Goal: Information Seeking & Learning: Learn about a topic

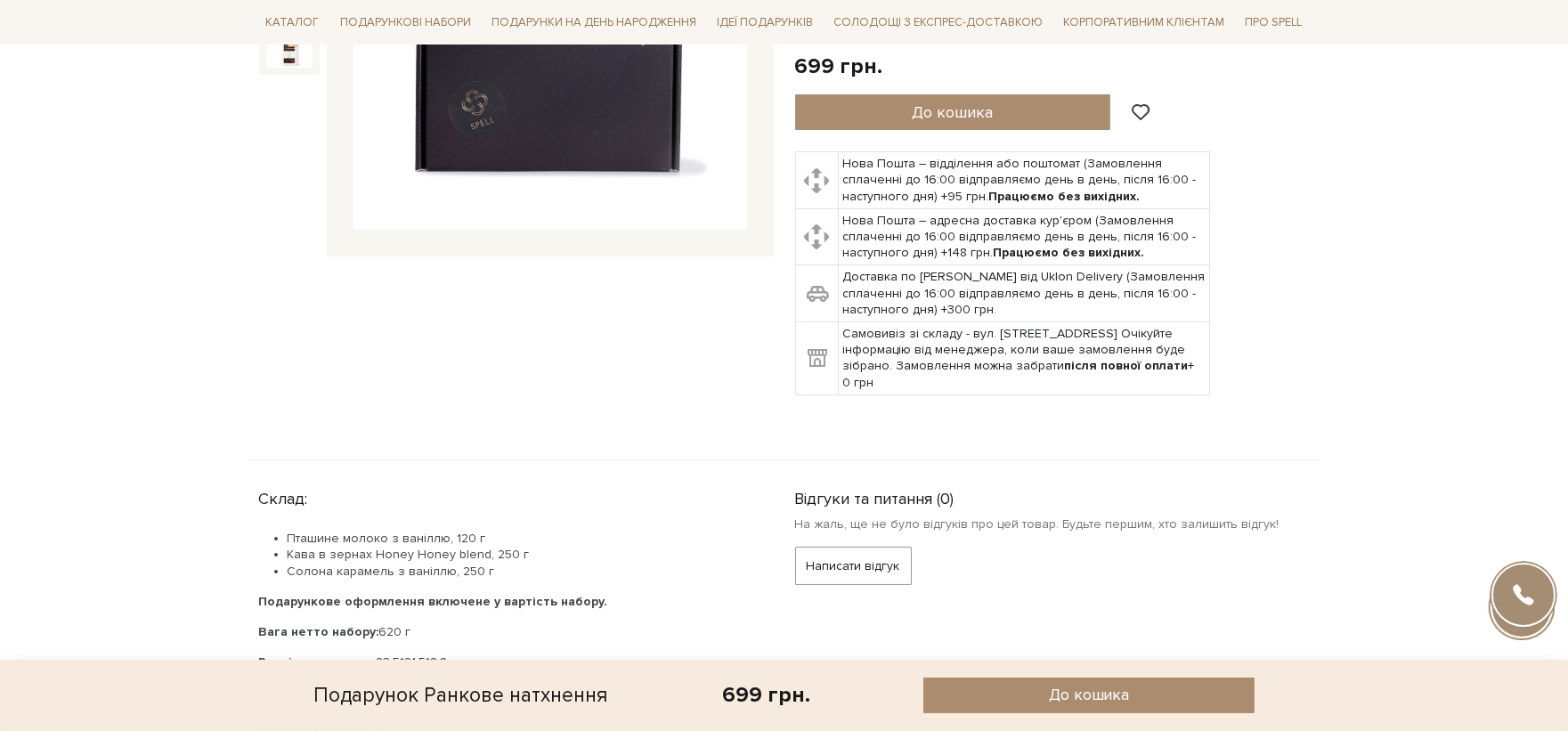
scroll to position [593, 0]
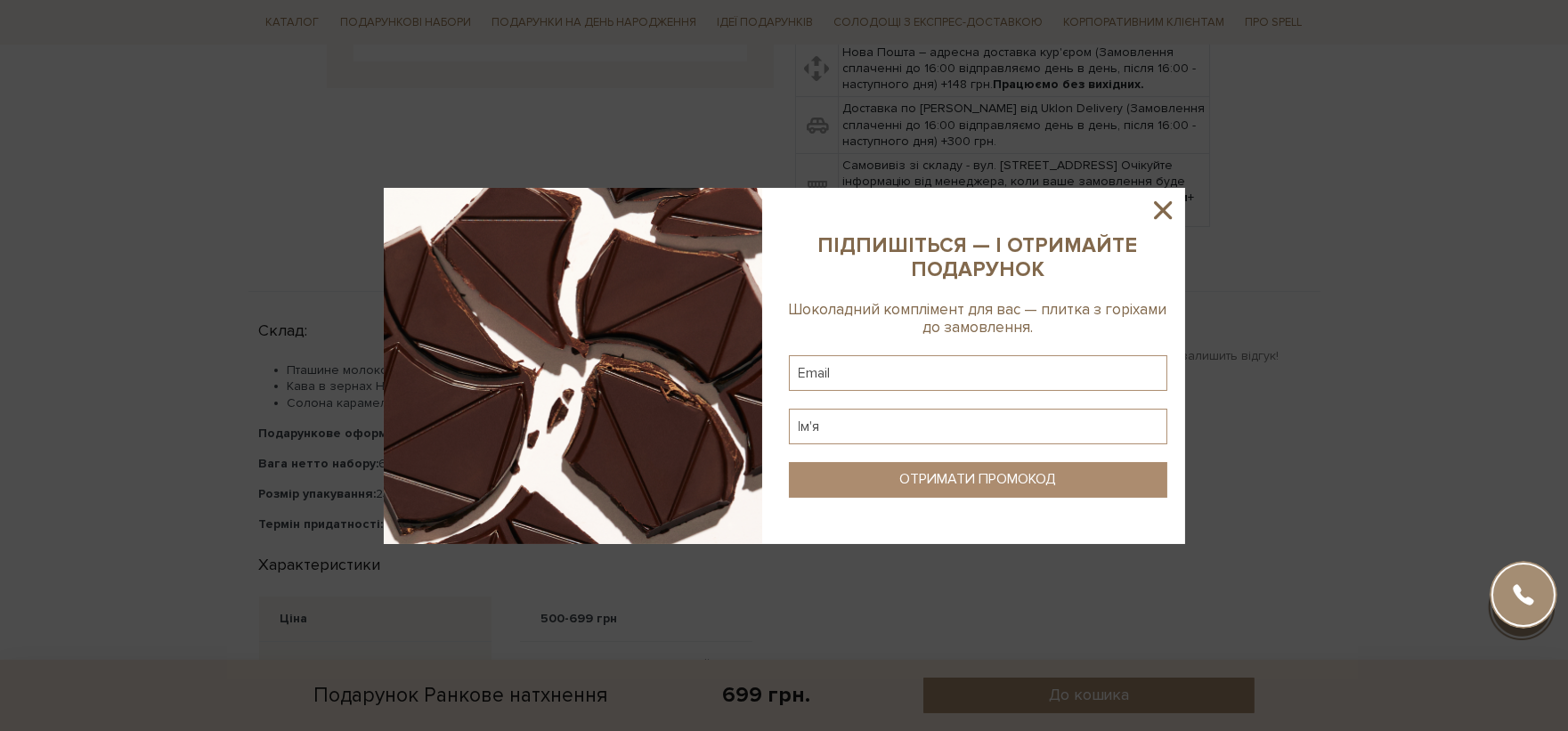
click at [1166, 199] on icon at bounding box center [1162, 210] width 30 height 30
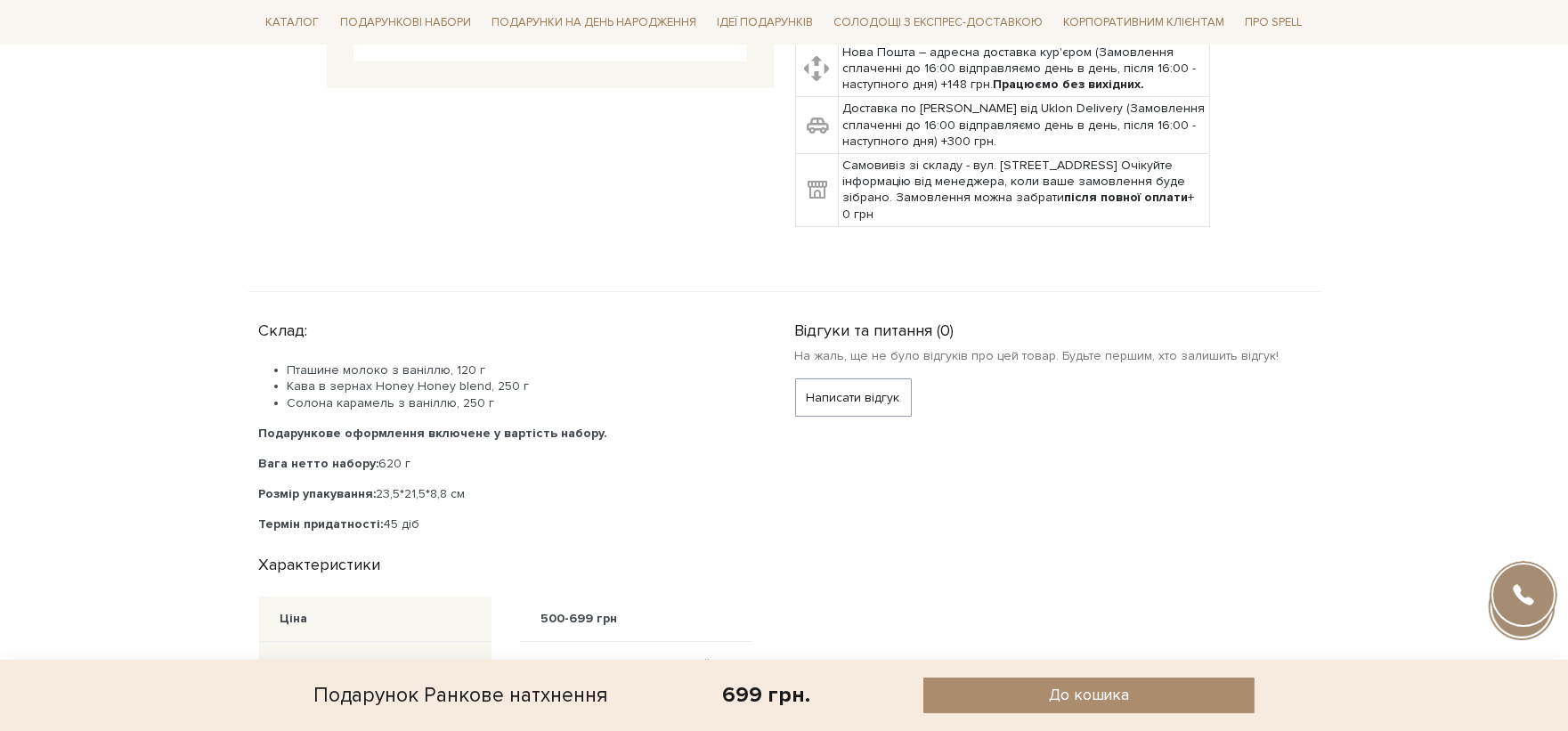
drag, startPoint x: 377, startPoint y: 473, endPoint x: 240, endPoint y: 475, distance: 137.0
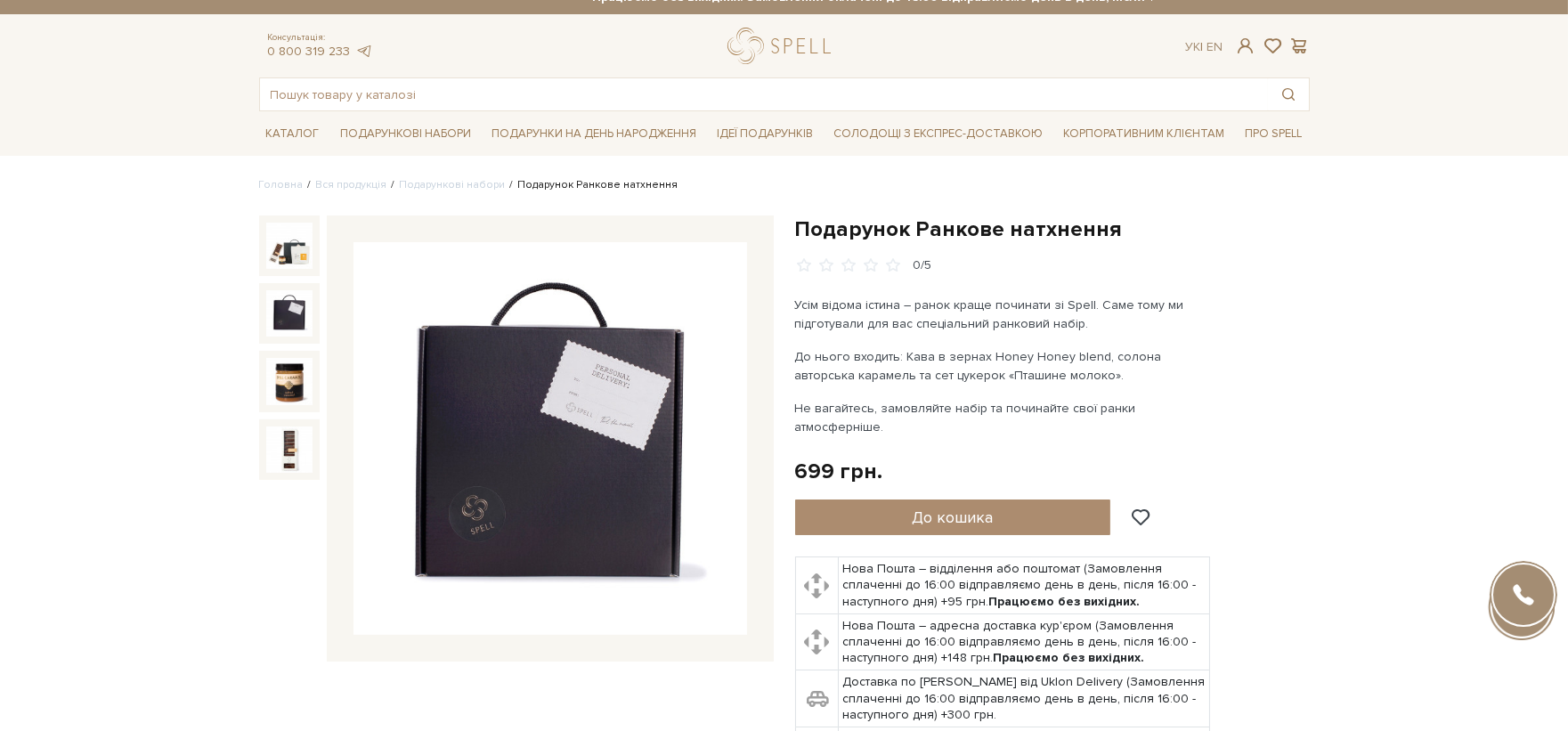
scroll to position [0, 0]
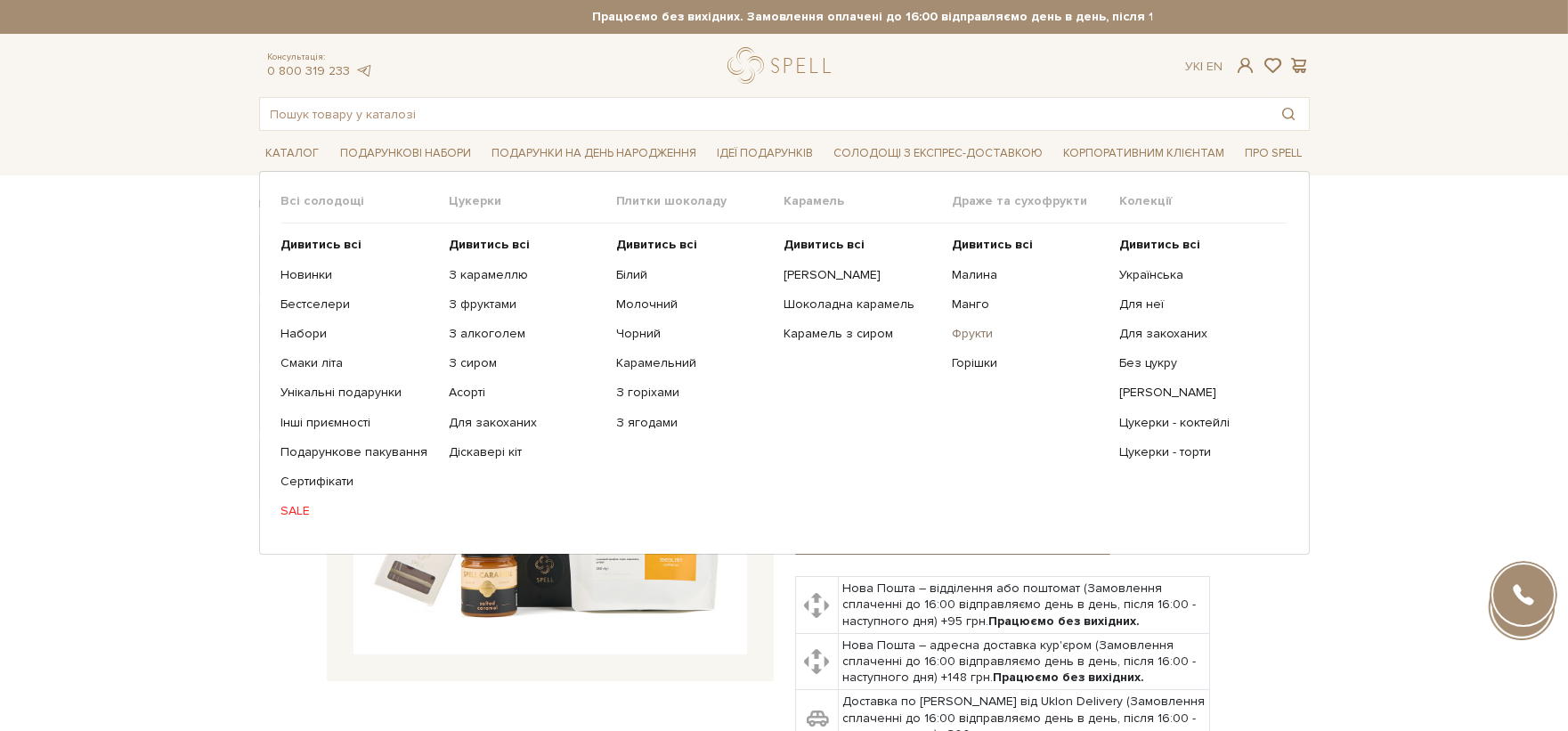
click at [982, 336] on link "Фрукти" at bounding box center [1028, 333] width 154 height 16
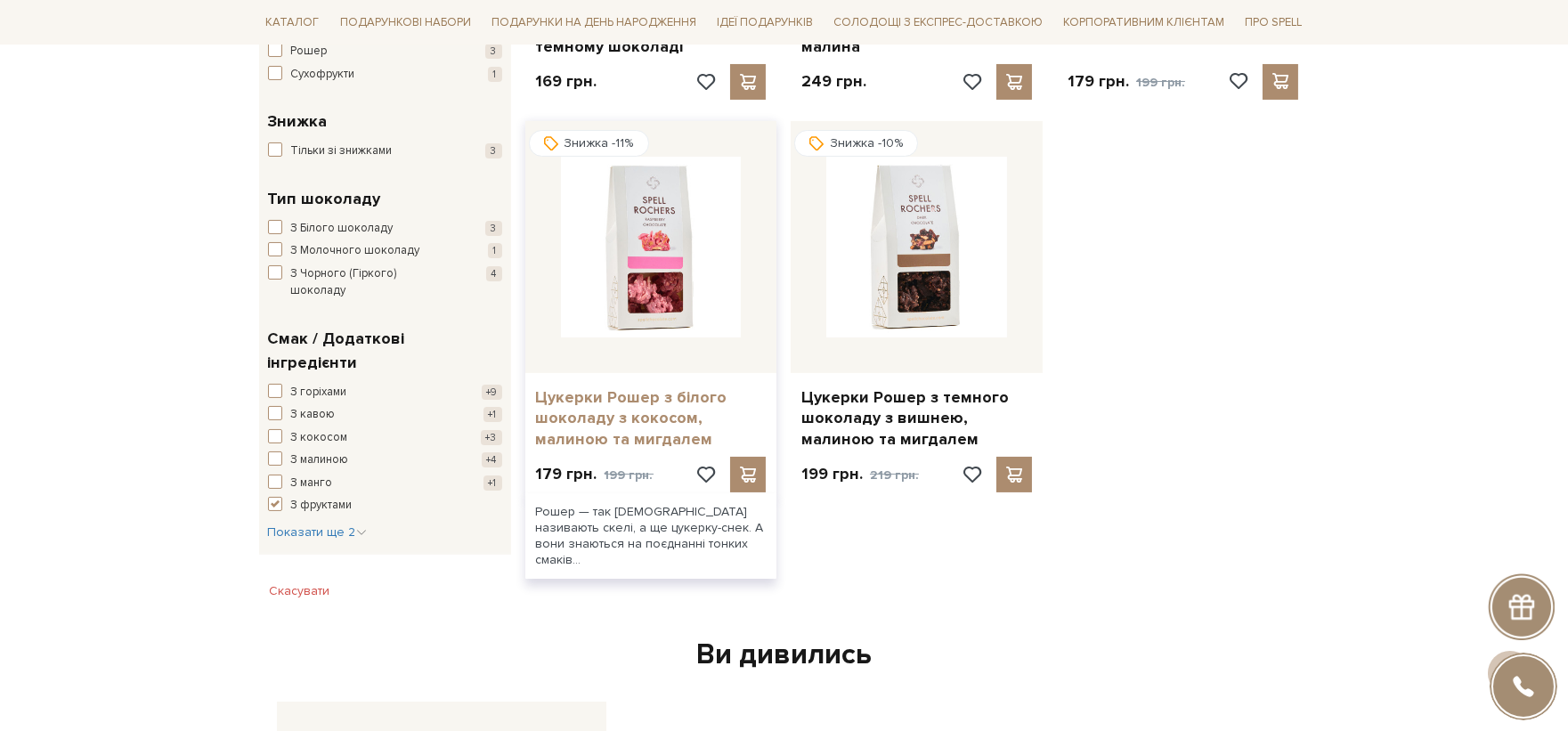
click at [637, 412] on link "Цукерки Рошер з білого шоколаду з кокосом, малиною та мигдалем" at bounding box center [651, 419] width 231 height 63
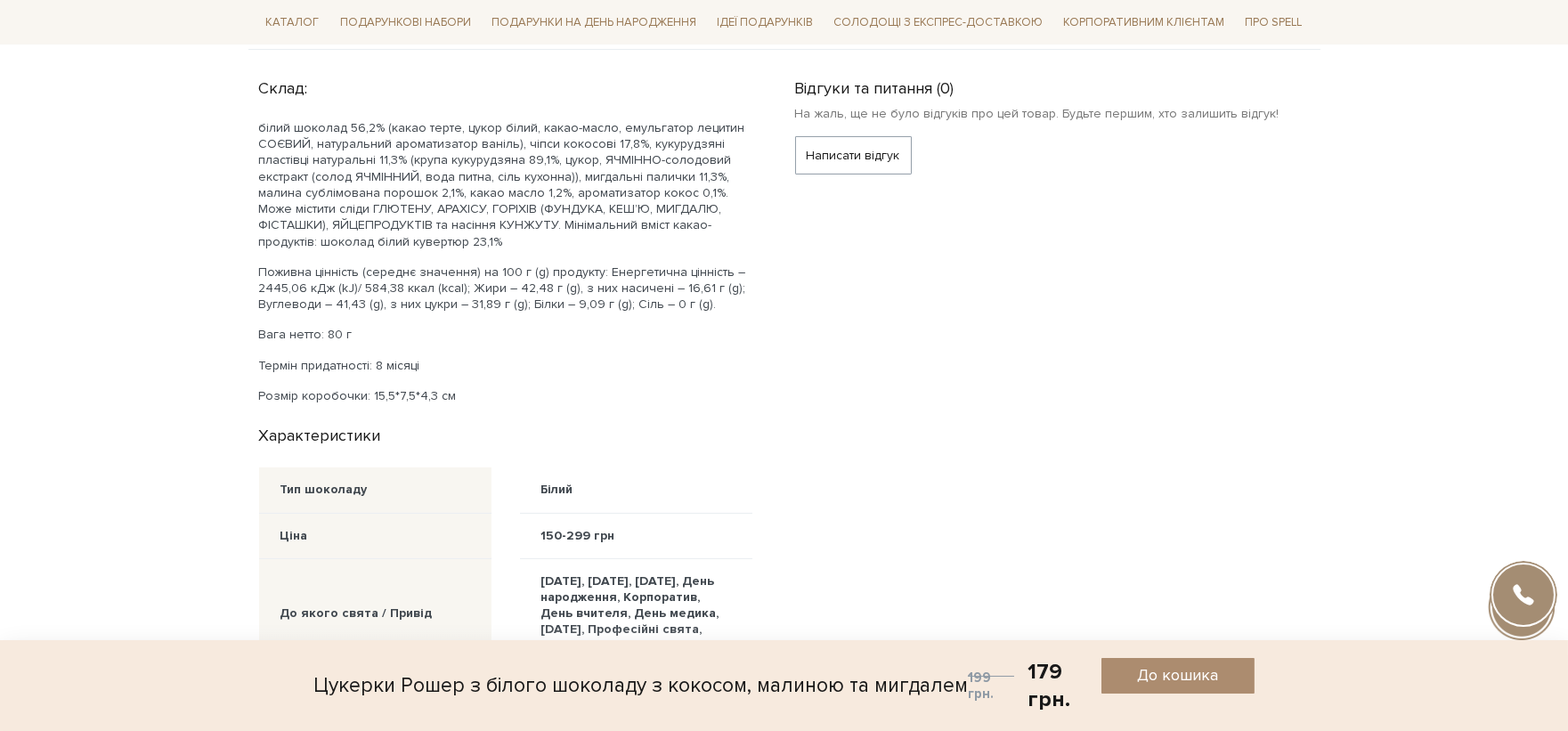
scroll to position [1583, 0]
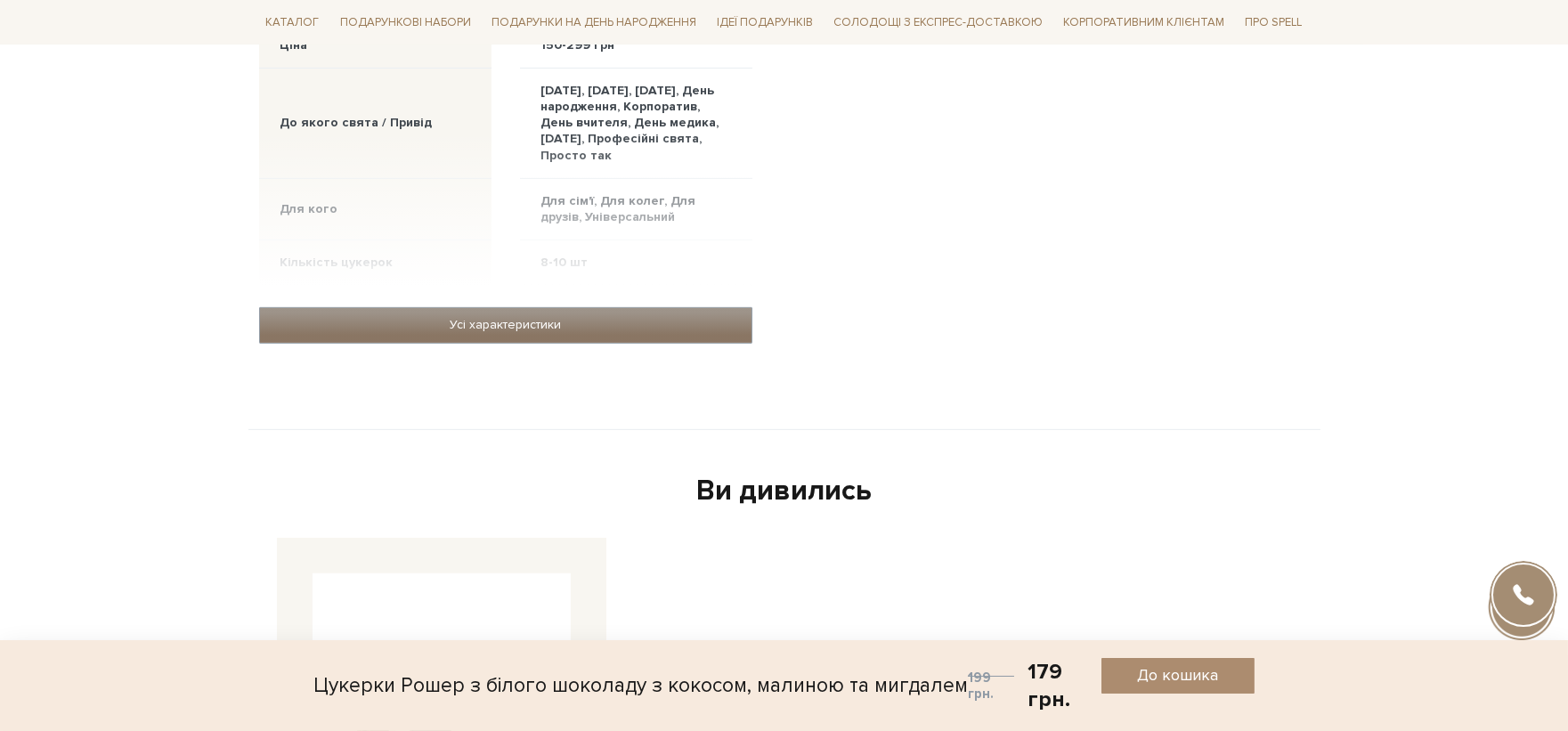
click at [635, 313] on link "Усі характеристики" at bounding box center [506, 325] width 491 height 34
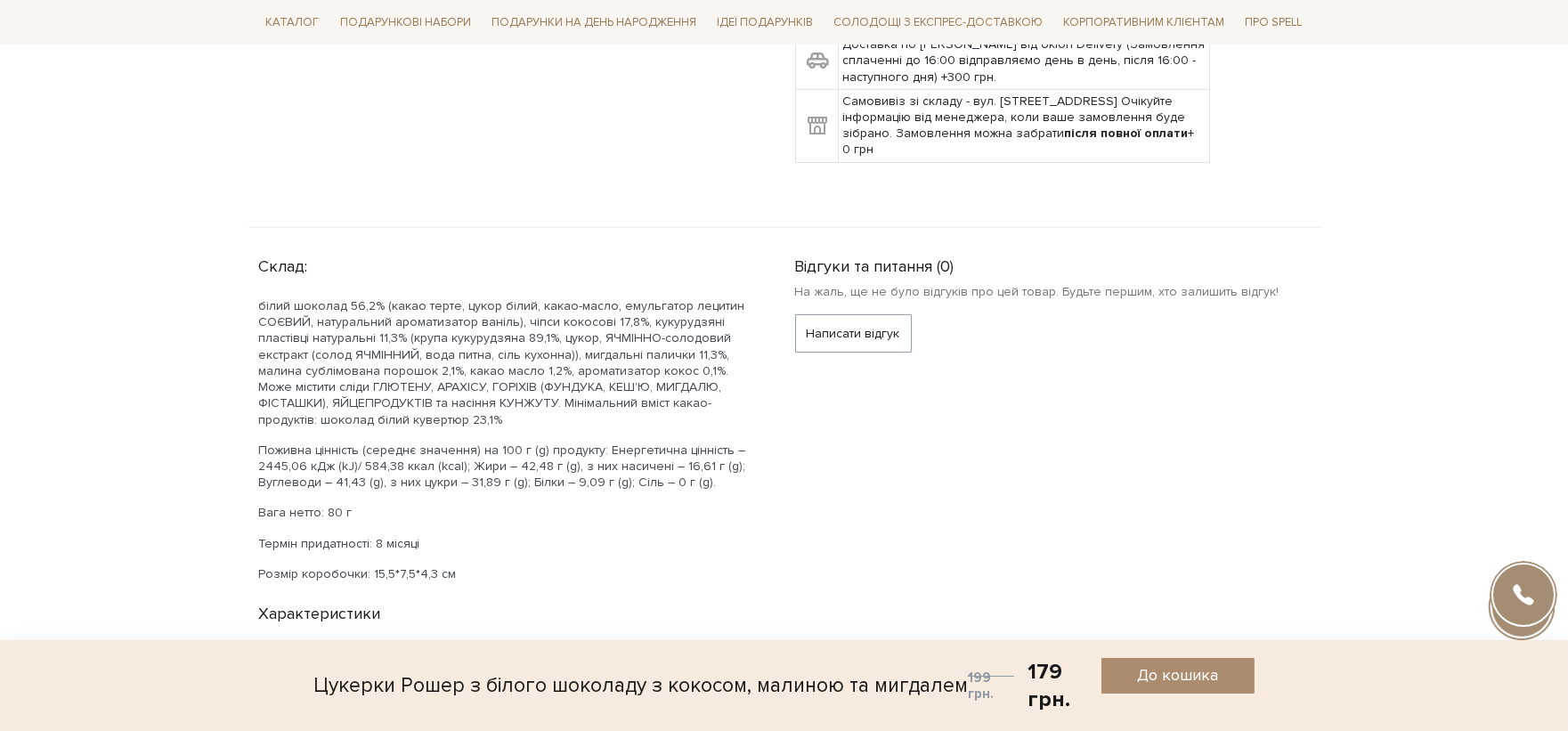
scroll to position [1188, 0]
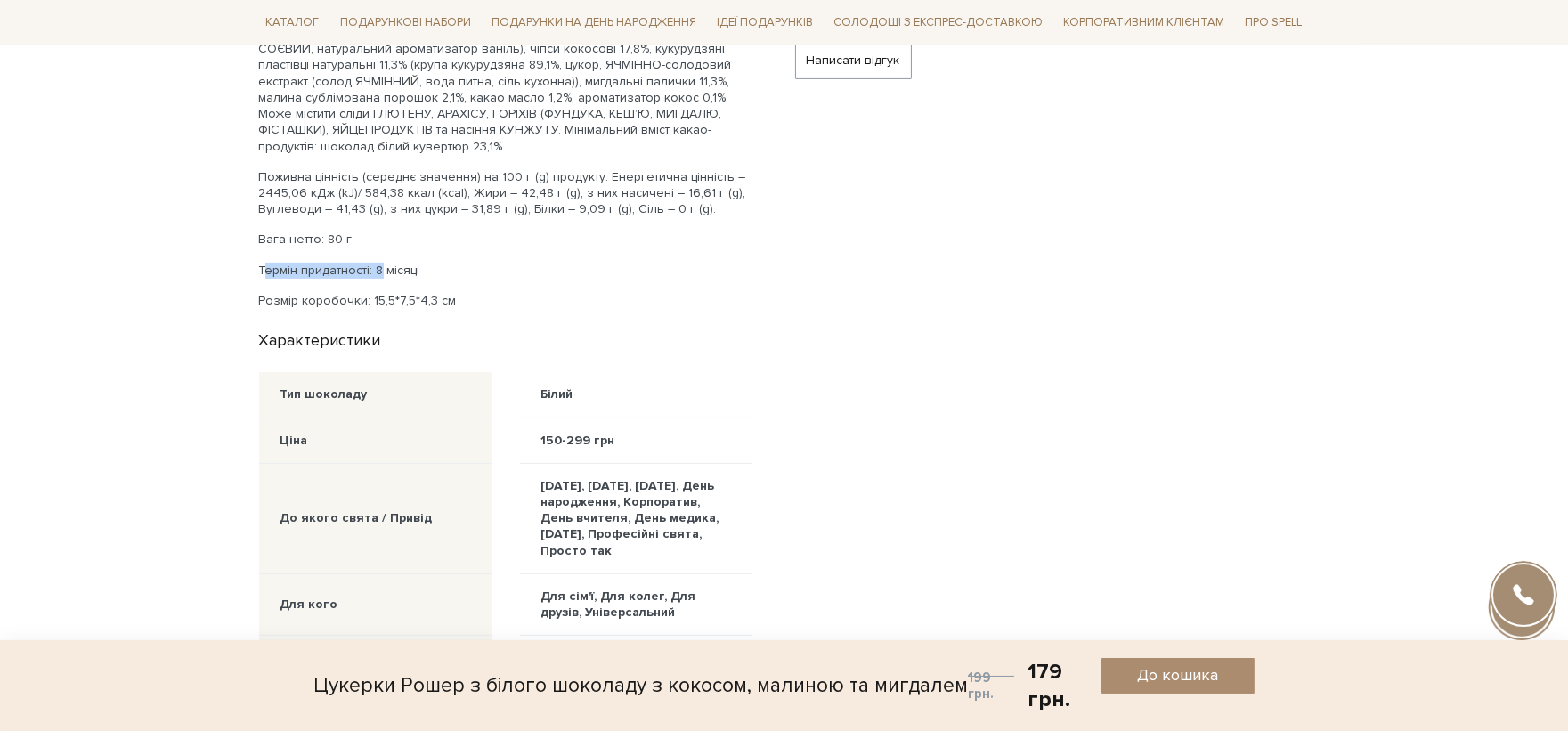
drag, startPoint x: 372, startPoint y: 265, endPoint x: 314, endPoint y: 246, distance: 61.0
click at [227, 249] on body "Подарункові набори SALE Корпоративним клієнтам Доставка і оплата Консультація: …" at bounding box center [784, 740] width 1568 height 3857
drag, startPoint x: 326, startPoint y: 238, endPoint x: 201, endPoint y: 226, distance: 125.6
click at [201, 226] on body "Подарункові набори SALE Корпоративним клієнтам Доставка і оплата Консультація: …" at bounding box center [784, 740] width 1568 height 3857
drag, startPoint x: 370, startPoint y: 299, endPoint x: 212, endPoint y: 277, distance: 159.5
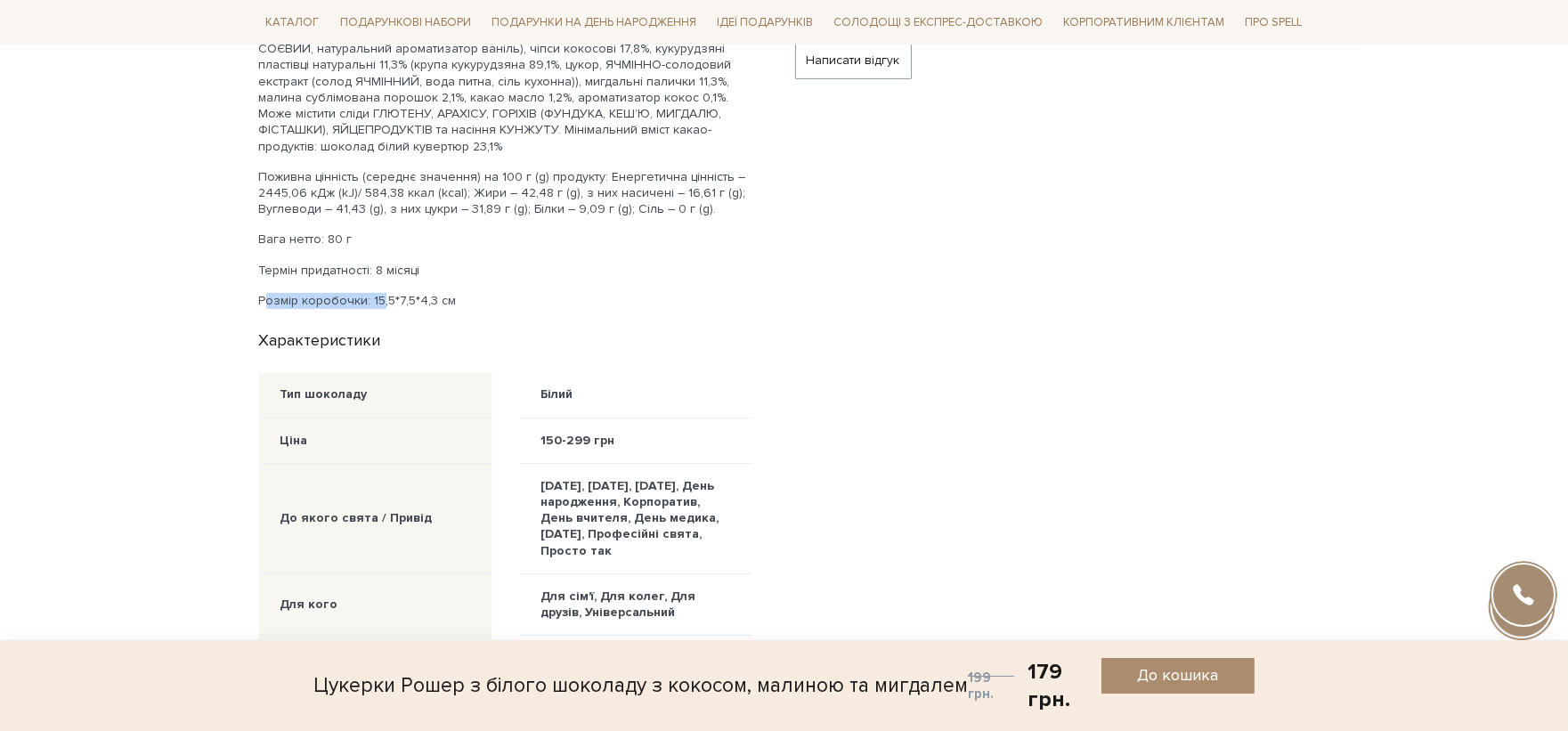
click at [212, 278] on body "Подарункові набори SALE Корпоративним клієнтам Доставка і оплата Консультація: …" at bounding box center [784, 740] width 1568 height 3857
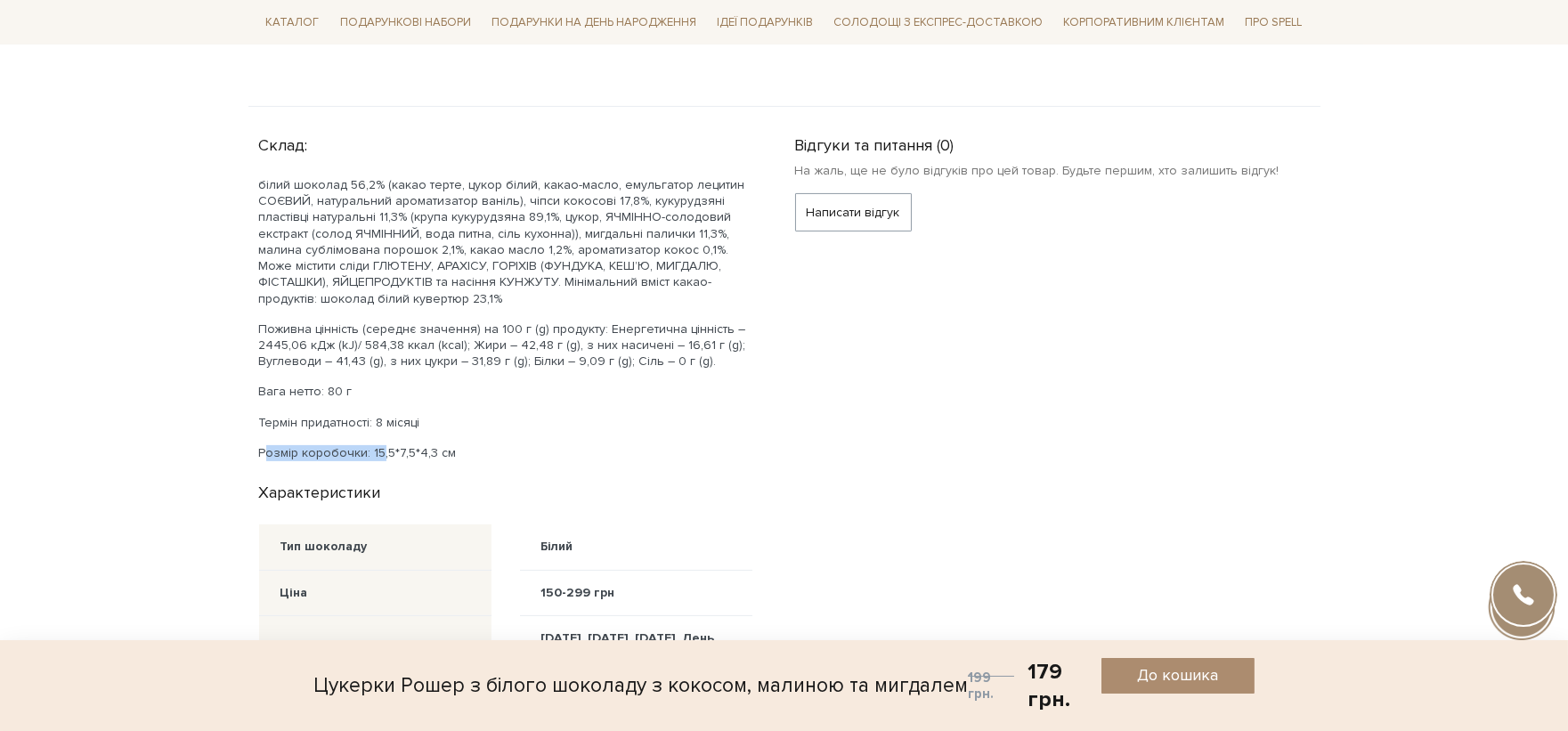
scroll to position [990, 0]
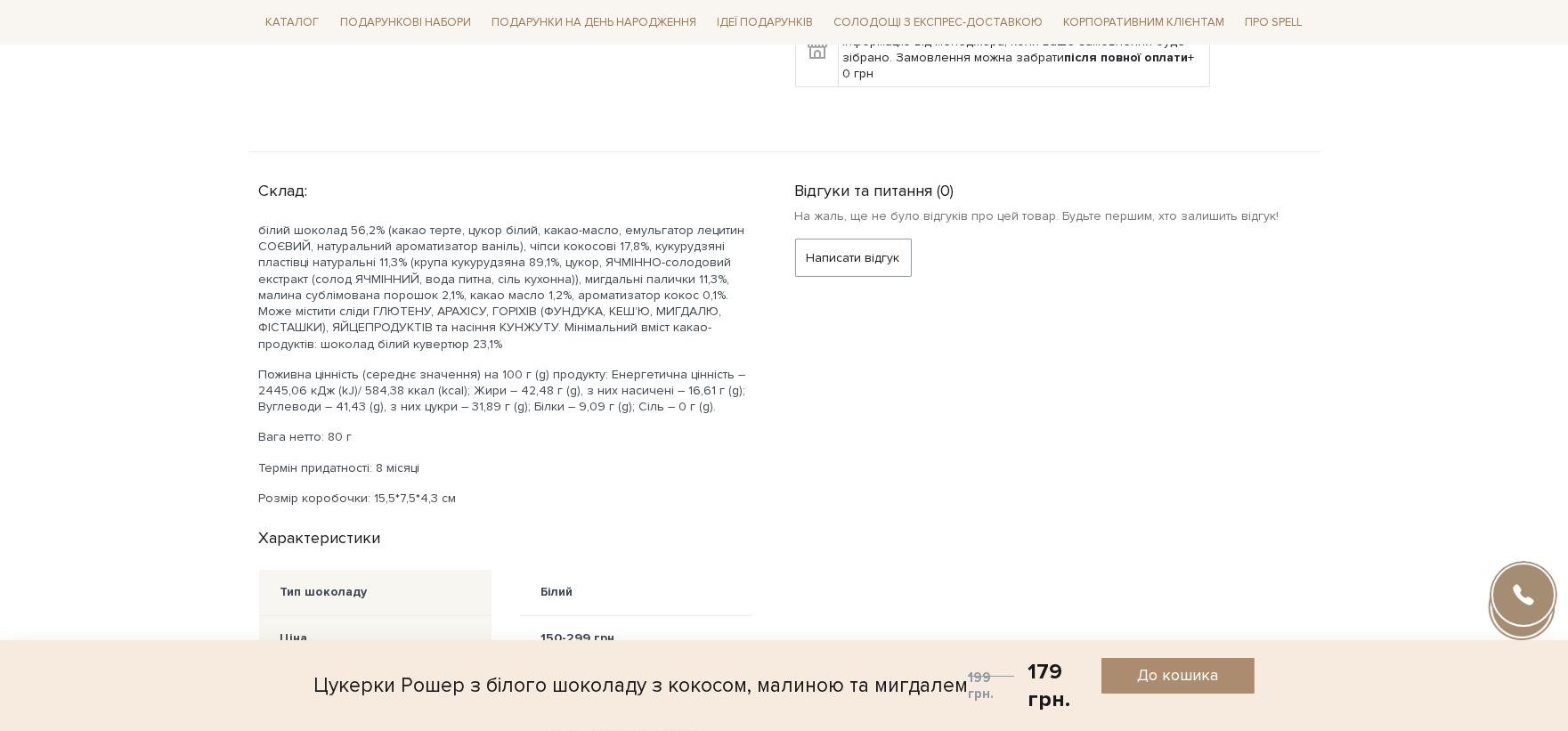
click at [706, 294] on p "білий шоколад 56,2% (какао терте, цукор білий, какао-масло, емульгатор лецитин …" at bounding box center [506, 287] width 493 height 130
click at [561, 330] on p "білий шоколад 56,2% (какао терте, цукор білий, какао-масло, емульгатор лецитин …" at bounding box center [506, 287] width 493 height 130
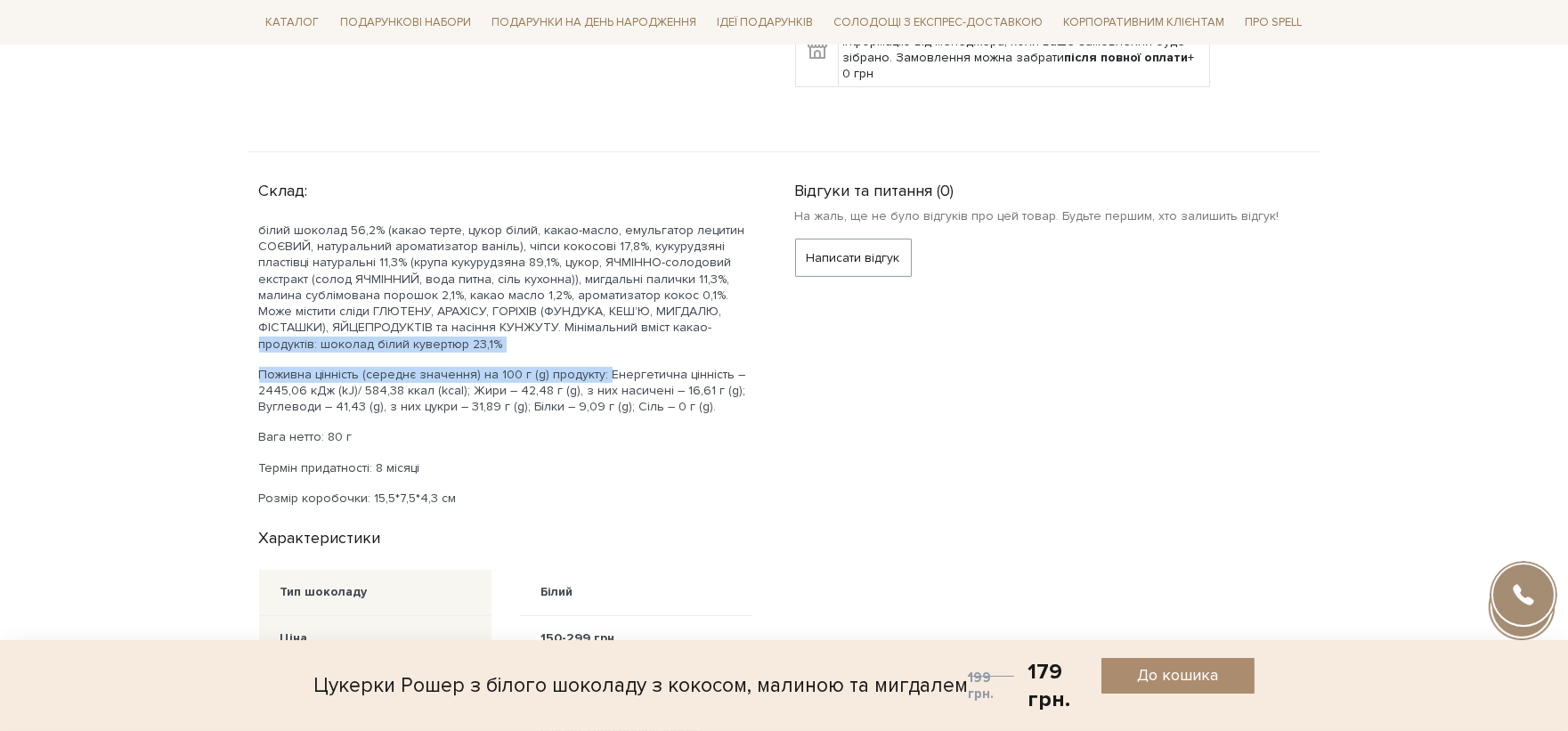
drag, startPoint x: 594, startPoint y: 375, endPoint x: 178, endPoint y: 342, distance: 417.3
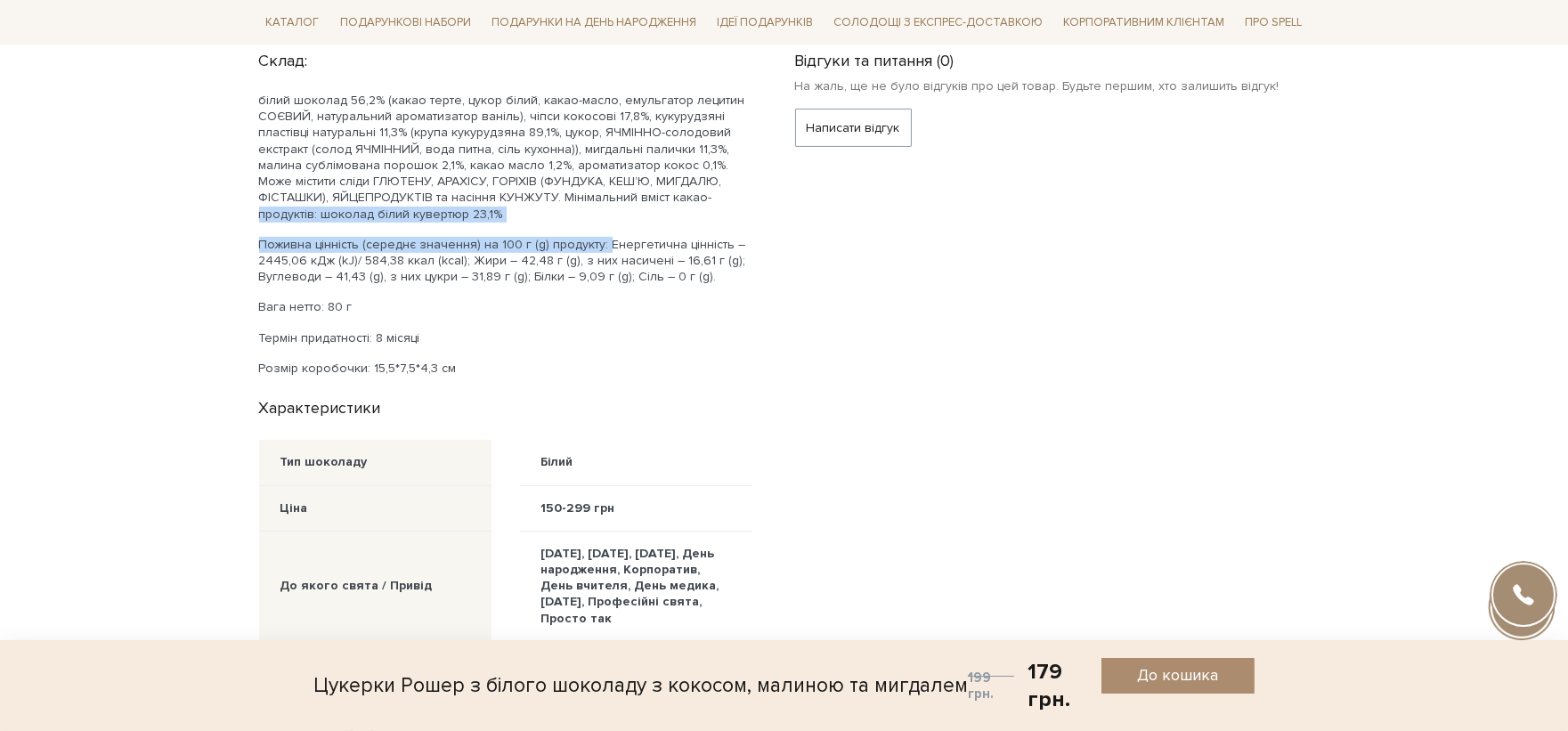
scroll to position [1484, 0]
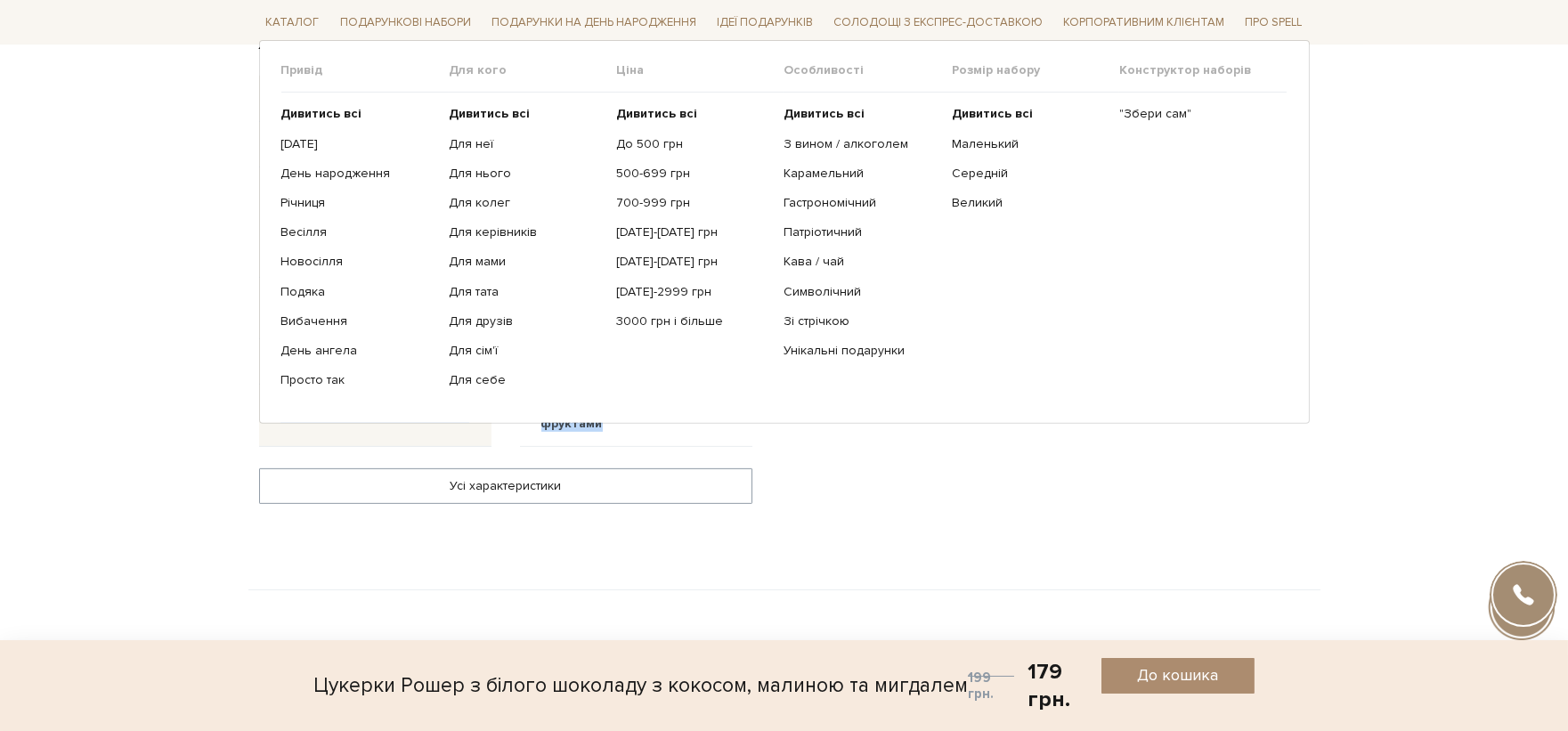
drag, startPoint x: 654, startPoint y: 441, endPoint x: 709, endPoint y: 72, distance: 373.1
click at [422, 1] on body "Подарункові набори SALE Корпоративним клієнтам Доставка і оплата Консультація: …" at bounding box center [784, 444] width 1568 height 3857
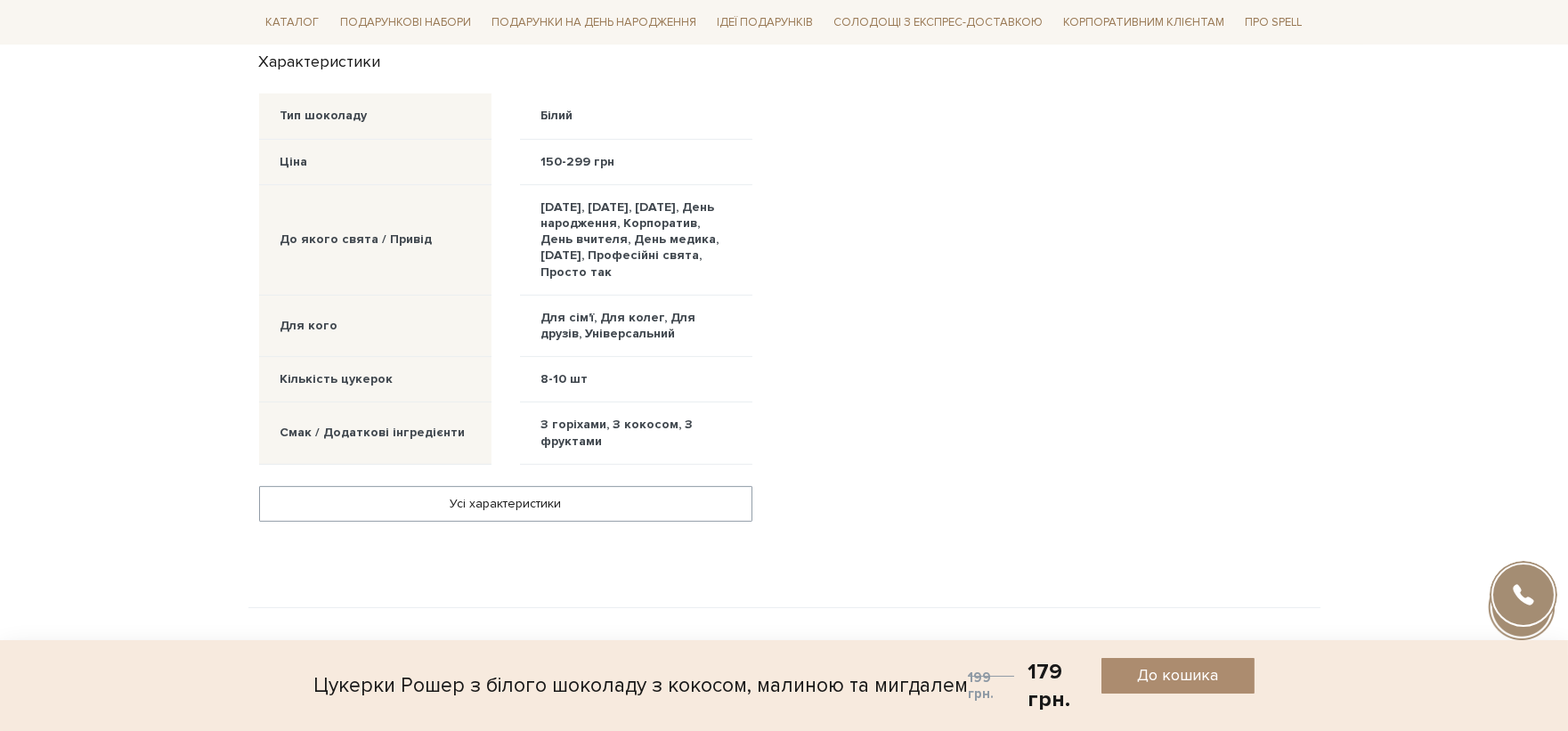
click at [922, 446] on div "Відгуки та питання (0) Відгуки 0 0 / 5 Середній рейтинг товару Написати відгук 0" at bounding box center [1052, 131] width 536 height 867
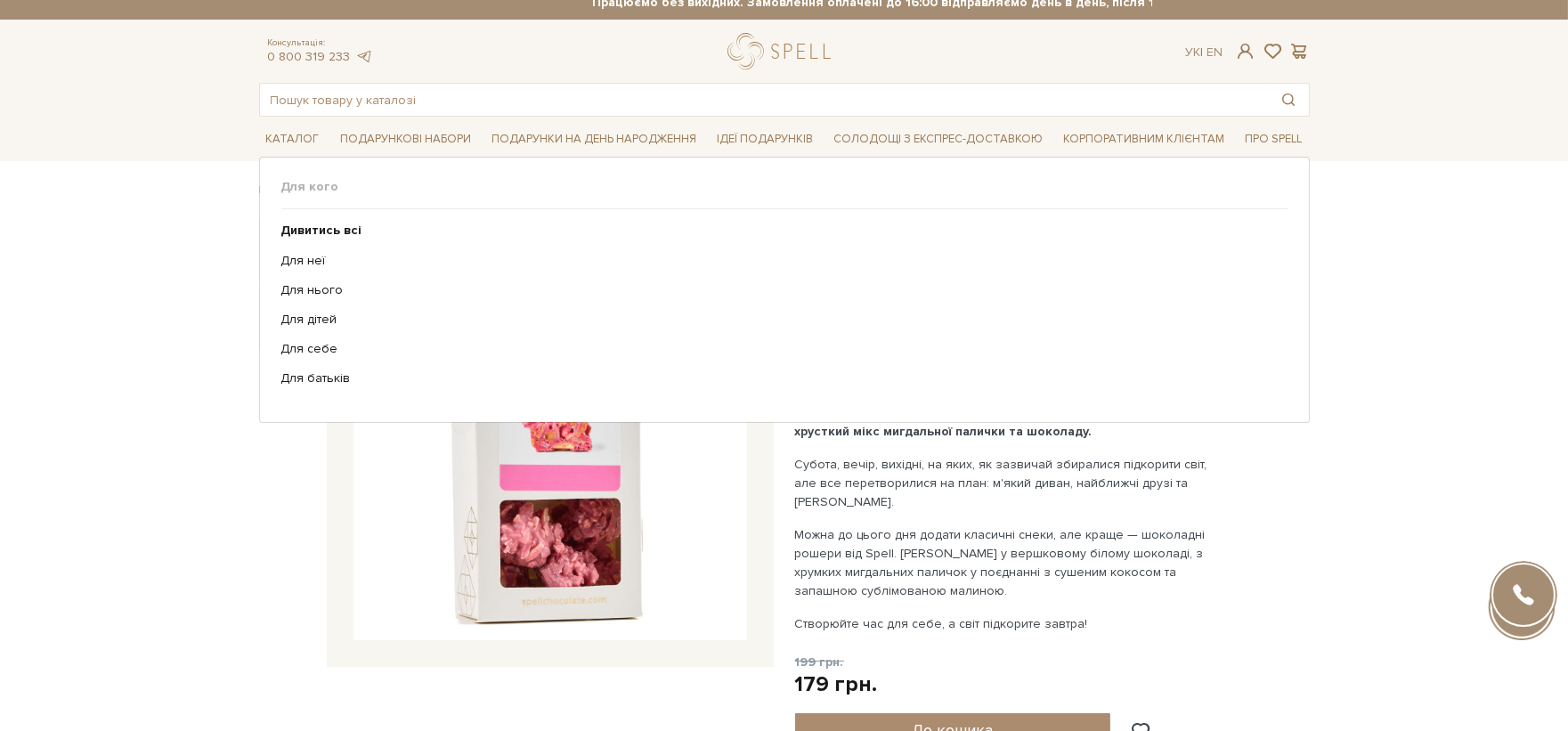
scroll to position [0, 0]
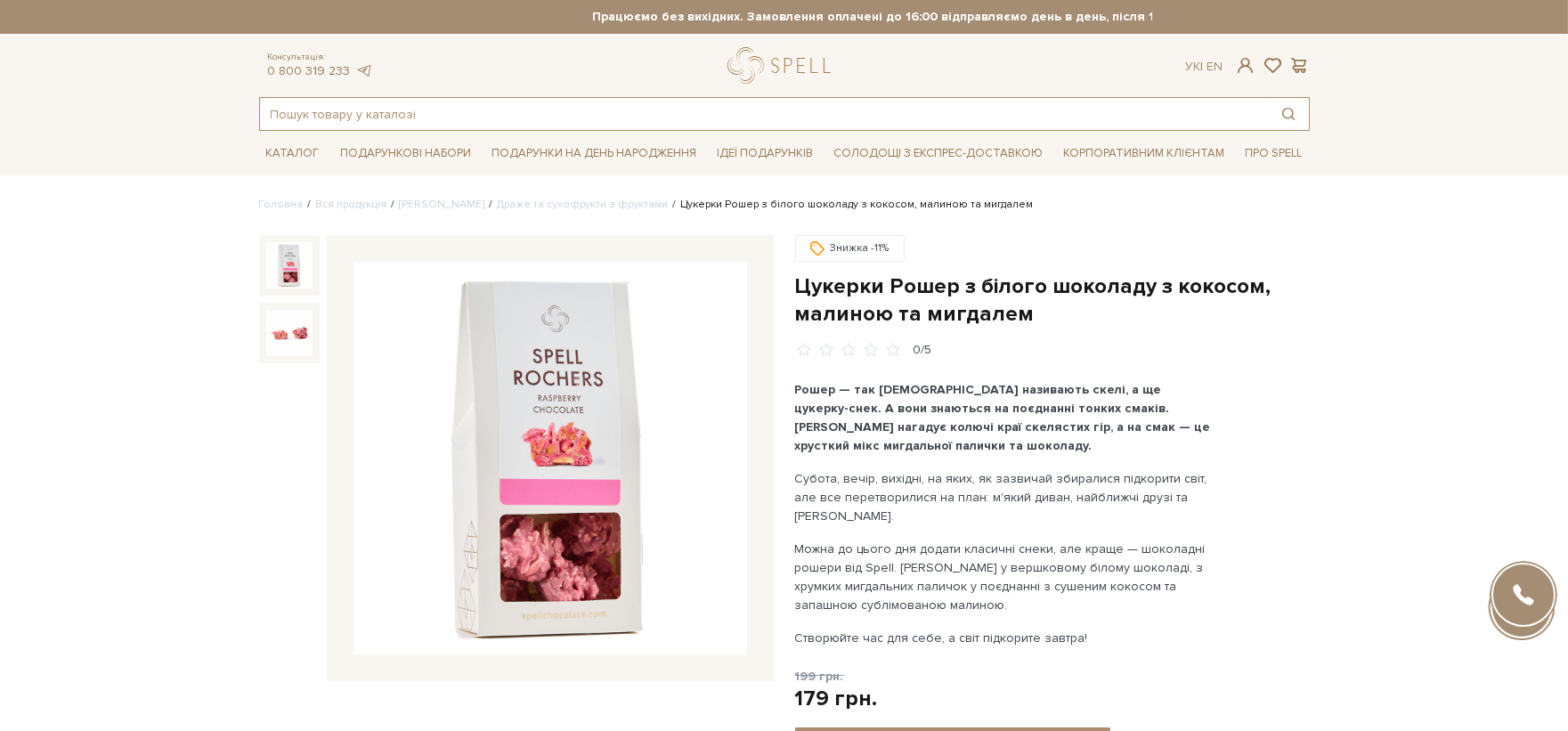
click at [561, 121] on input "text" at bounding box center [764, 113] width 1008 height 32
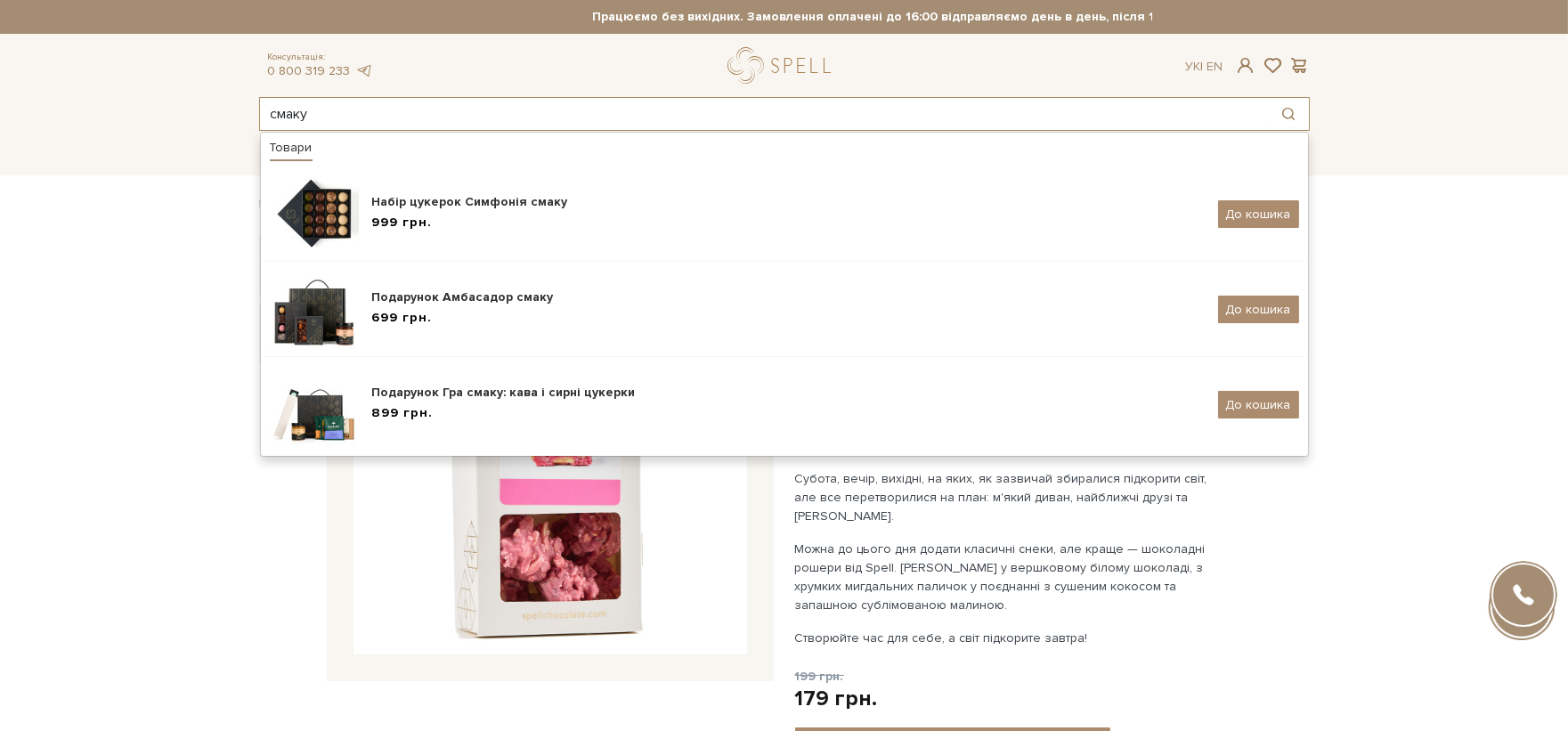
type input "смаку"
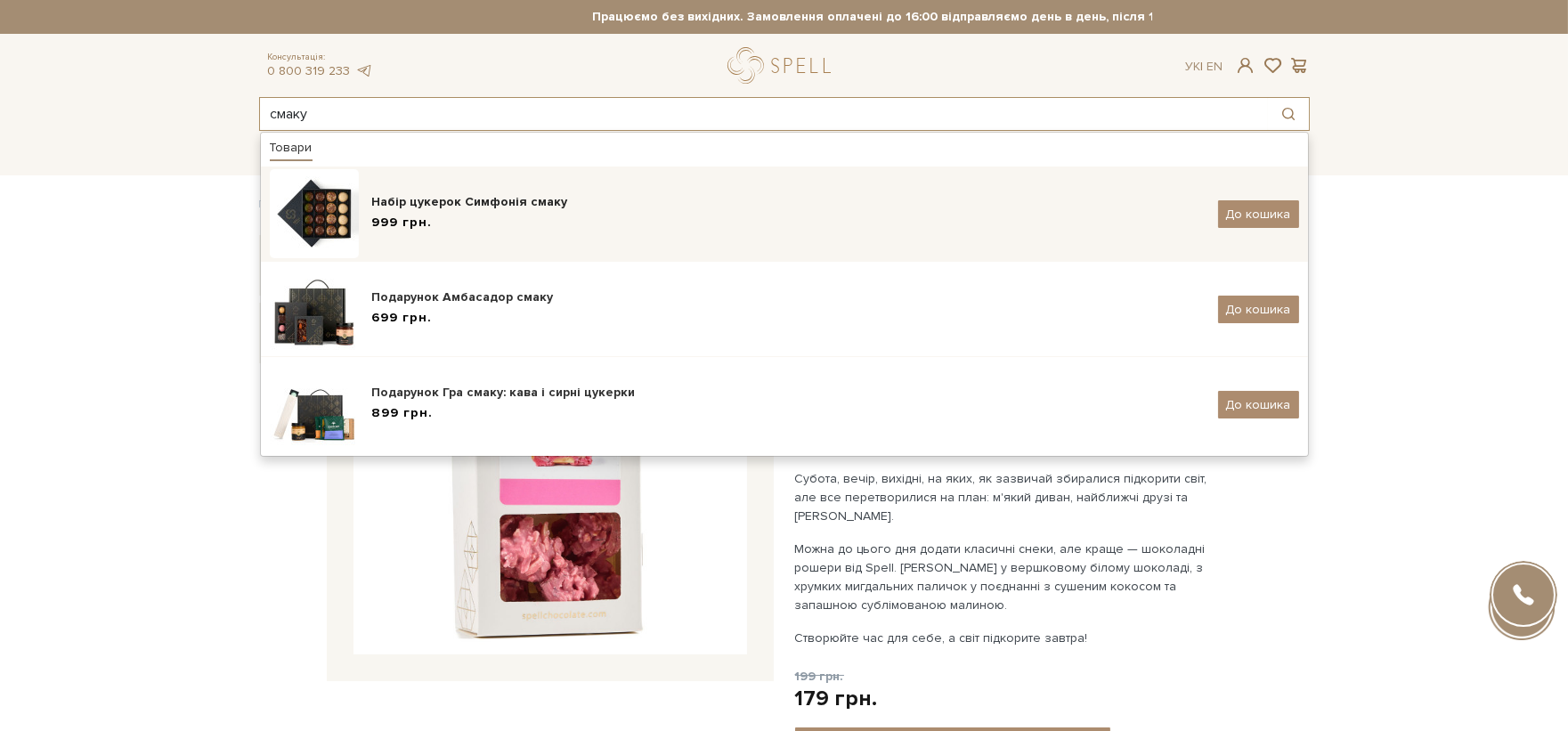
click at [523, 209] on div "Набір цукерок Симфонія смаку" at bounding box center [788, 202] width 833 height 17
